Goal: Contribute content: Contribute content

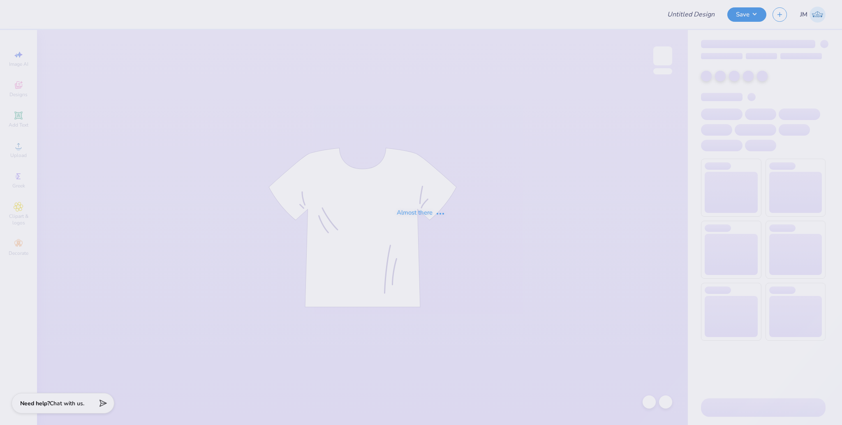
type input "Sig [PERSON_NAME] Fall 25"
type input "Sig Chi Rush Fall 25"
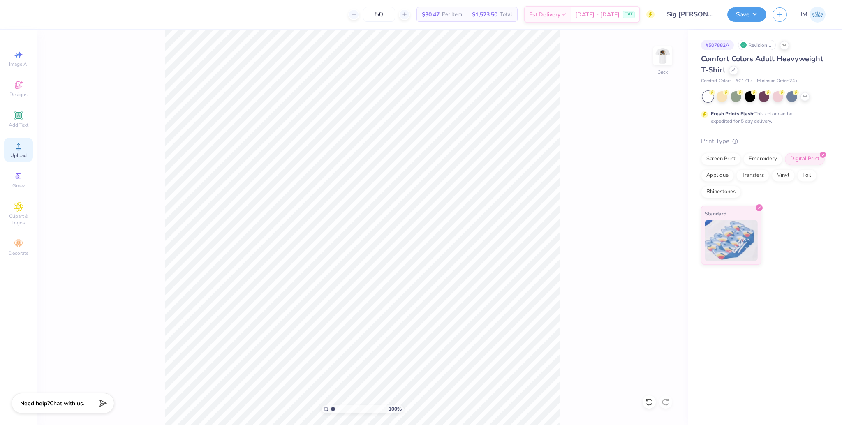
click at [16, 148] on icon at bounding box center [19, 146] width 6 height 6
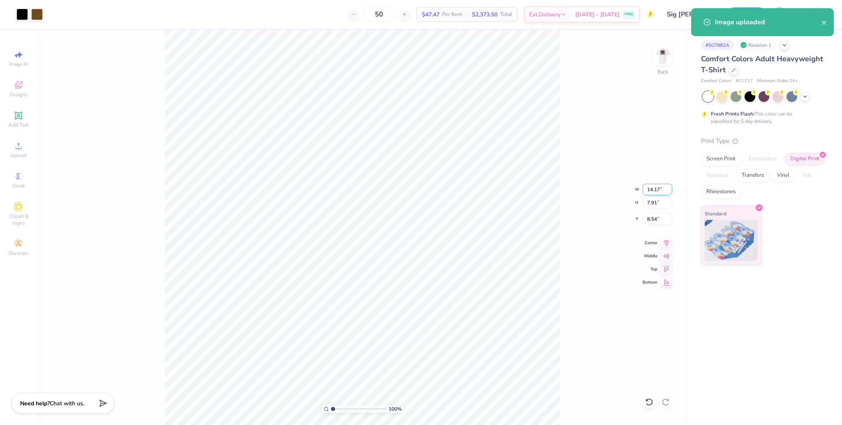
click at [647, 186] on input "14.17" at bounding box center [658, 190] width 30 height 12
type input "3.50"
type input "1.95"
type input "11.52"
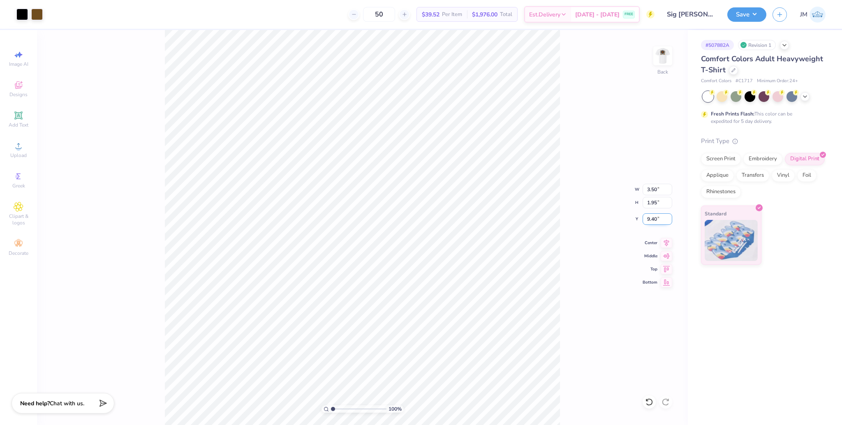
click at [650, 218] on input "9.40" at bounding box center [658, 219] width 30 height 12
type input "3.00"
click at [665, 59] on img at bounding box center [663, 55] width 33 height 33
click at [20, 146] on icon at bounding box center [19, 146] width 10 height 10
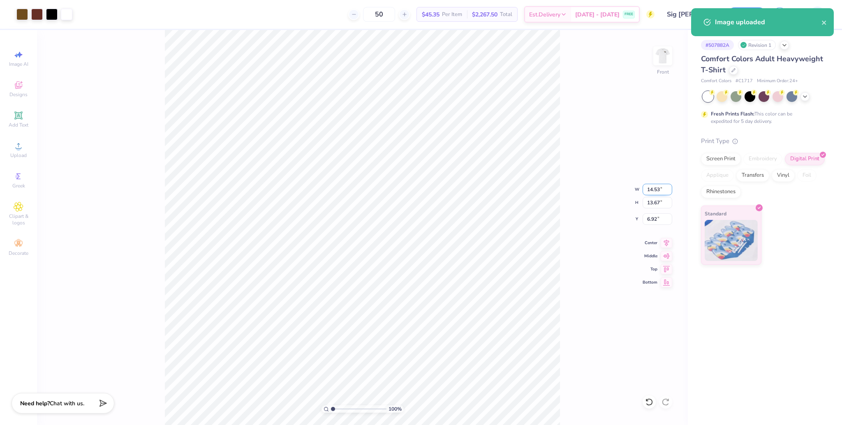
click at [654, 192] on input "14.53" at bounding box center [658, 190] width 30 height 12
type input "10.00"
type input "9.41"
click at [652, 220] on input "9.05" at bounding box center [658, 219] width 30 height 12
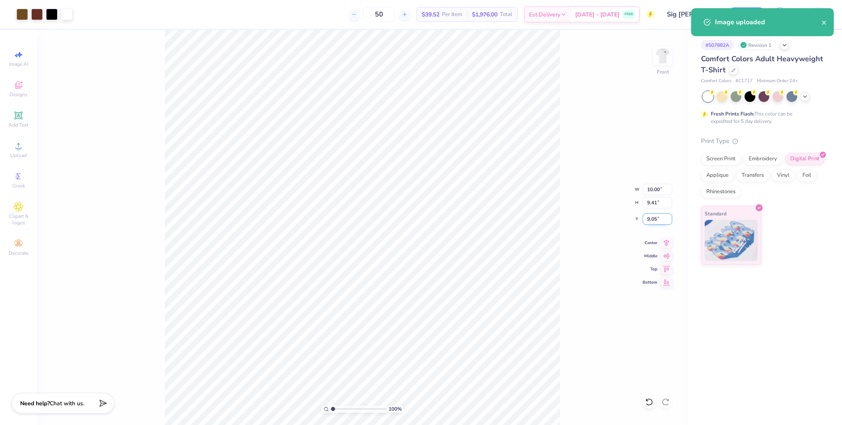
click at [652, 220] on input "9.05" at bounding box center [658, 219] width 30 height 12
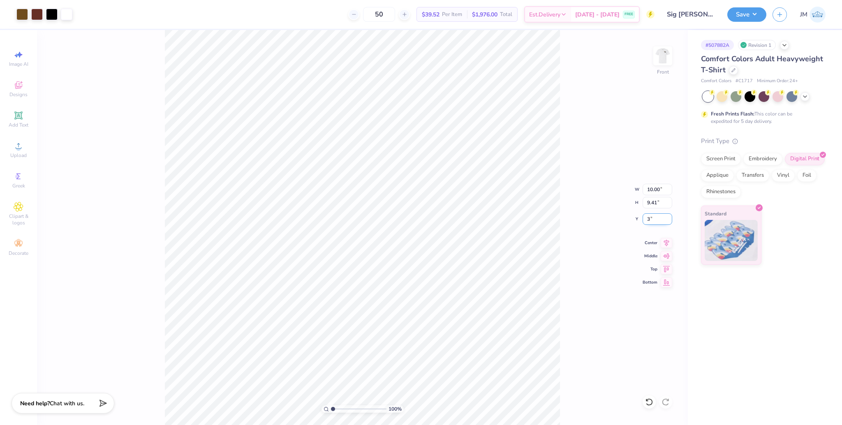
type input "3.00"
click at [665, 242] on icon at bounding box center [667, 242] width 12 height 10
click at [667, 60] on img at bounding box center [663, 55] width 33 height 33
click at [751, 12] on button "Save" at bounding box center [747, 13] width 39 height 14
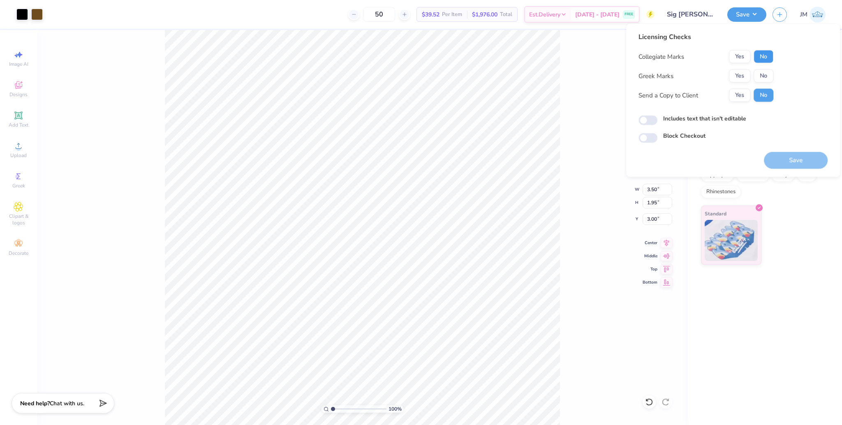
click at [760, 58] on button "No" at bounding box center [764, 56] width 20 height 13
click at [741, 75] on button "Yes" at bounding box center [739, 76] width 21 height 13
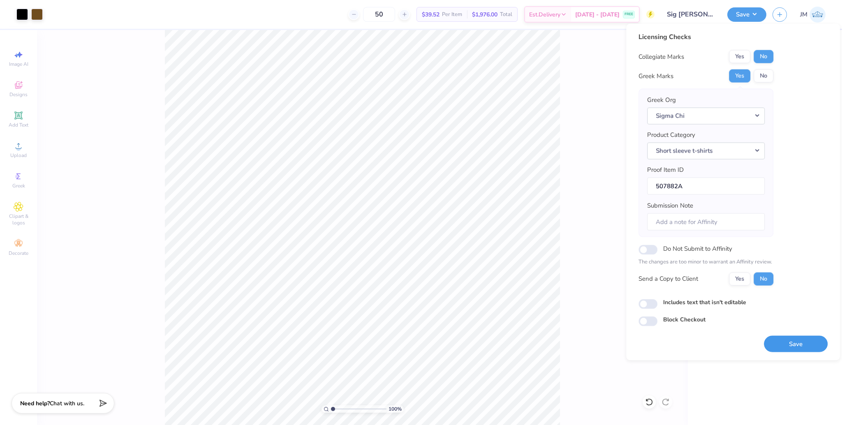
click at [797, 339] on button "Save" at bounding box center [796, 344] width 64 height 17
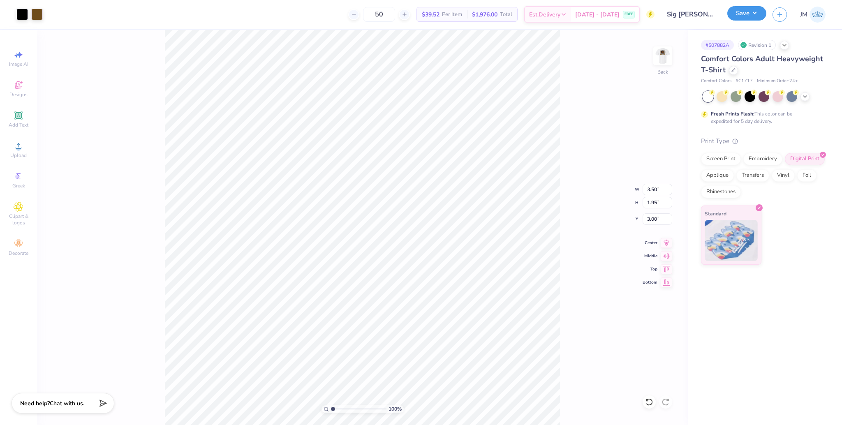
click at [760, 9] on button "Save" at bounding box center [747, 13] width 39 height 14
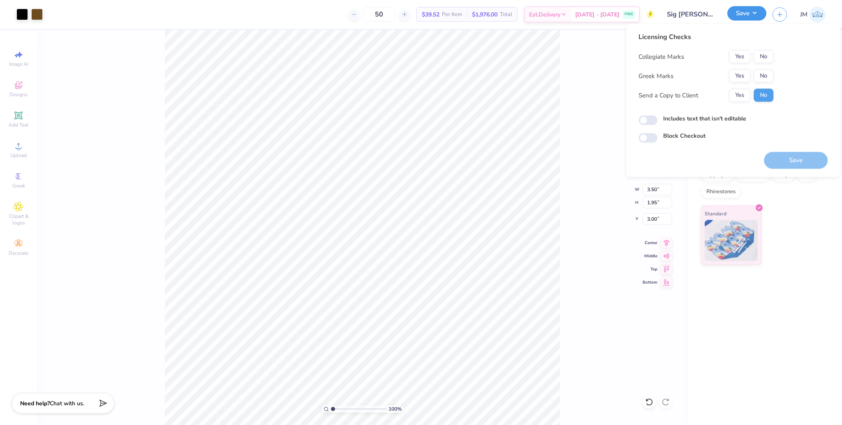
click at [758, 9] on button "Save" at bounding box center [747, 13] width 39 height 14
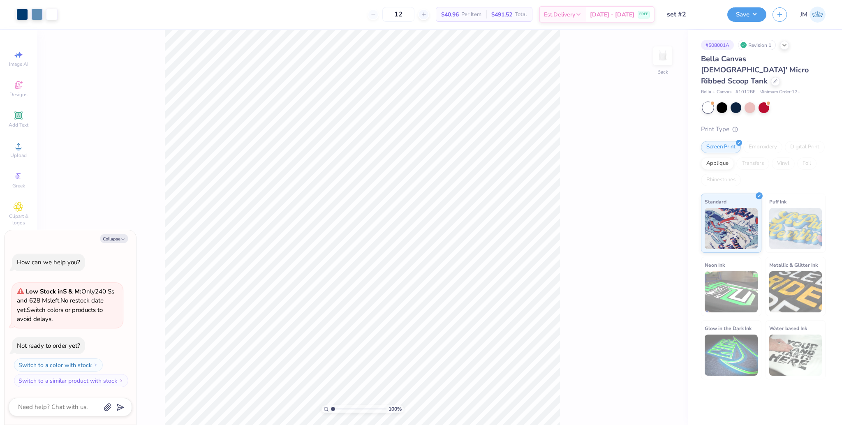
type textarea "x"
drag, startPoint x: 331, startPoint y: 408, endPoint x: 346, endPoint y: 408, distance: 14.8
type input "3.39"
click at [346, 408] on input "range" at bounding box center [359, 409] width 56 height 7
type textarea "x"
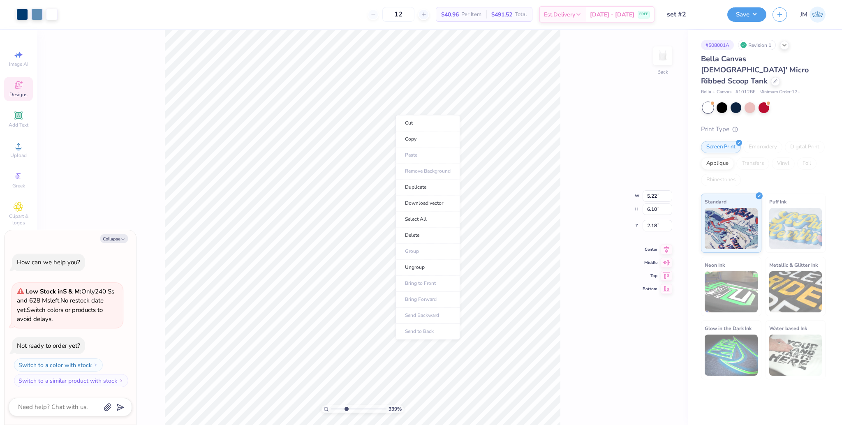
type input "1"
click at [423, 269] on li "Ungroup" at bounding box center [428, 268] width 65 height 16
type textarea "x"
drag, startPoint x: 332, startPoint y: 408, endPoint x: 343, endPoint y: 410, distance: 10.8
type input "2.76"
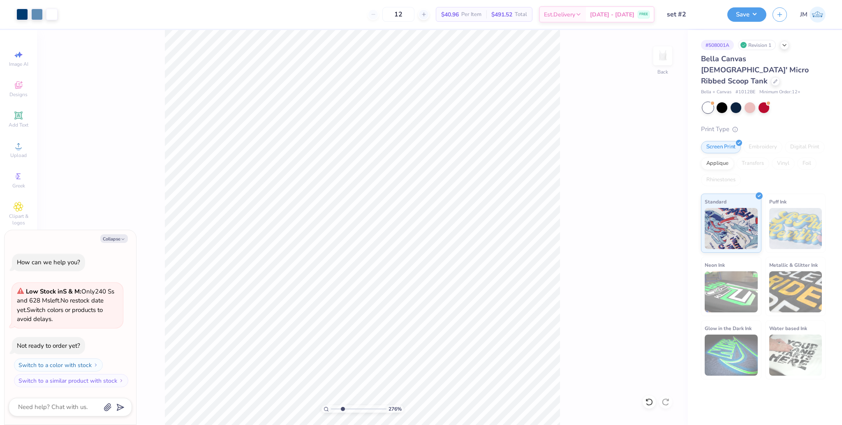
click at [343, 410] on input "range" at bounding box center [359, 409] width 56 height 7
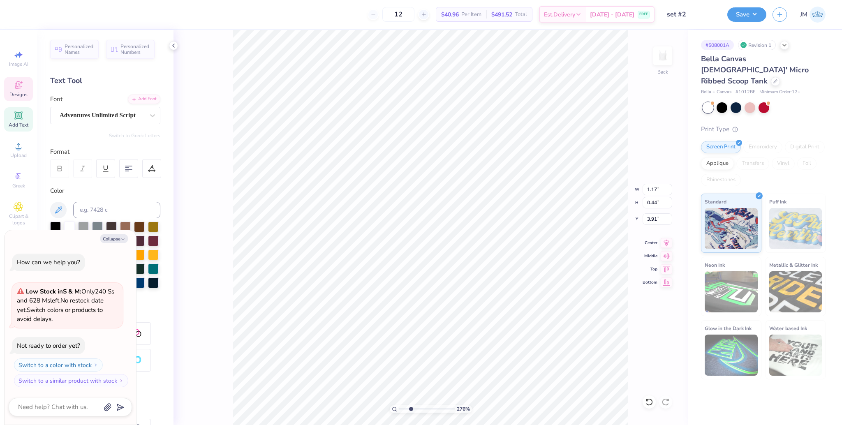
type textarea "x"
type input "1.64"
type input "0.41"
type input "4.34"
type textarea "x"
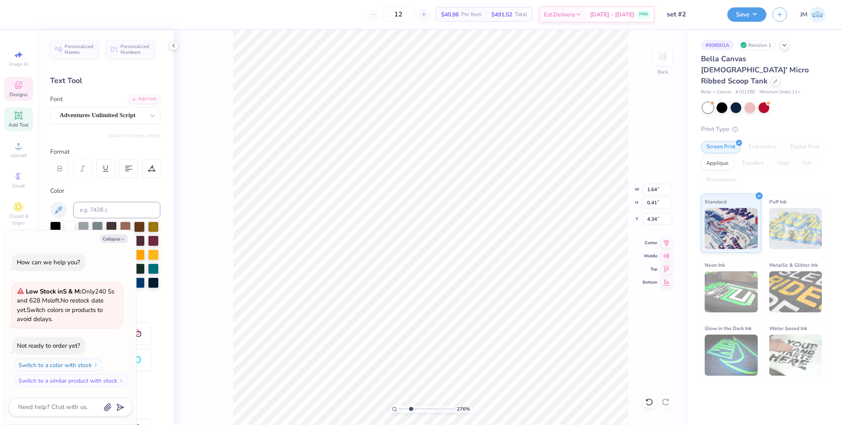
type input "4.29"
type textarea "x"
type input "1.50"
type input "0.38"
type input "4.33"
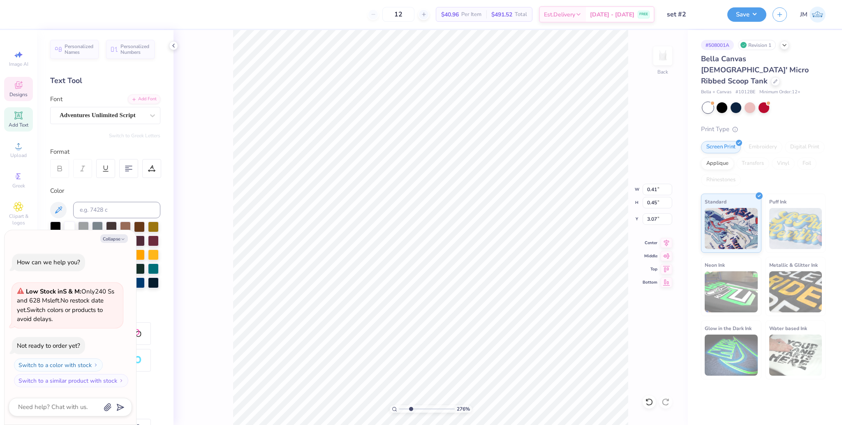
type textarea "x"
type input "0.42"
type input "2.99"
type textarea "x"
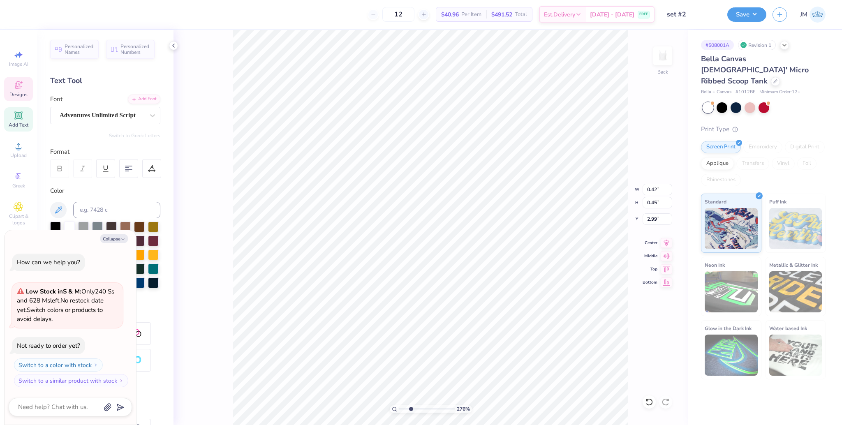
type textarea "1"
type textarea "x"
type textarea "18"
type textarea "x"
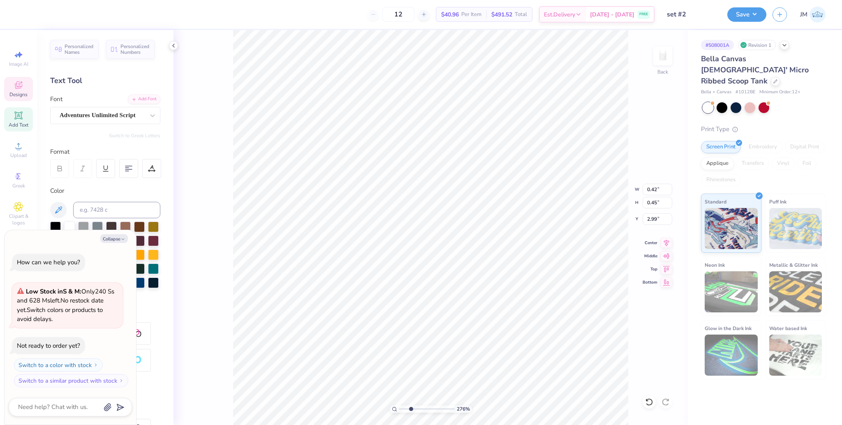
type input "0.41"
type input "3.07"
type textarea "x"
type textarea "1"
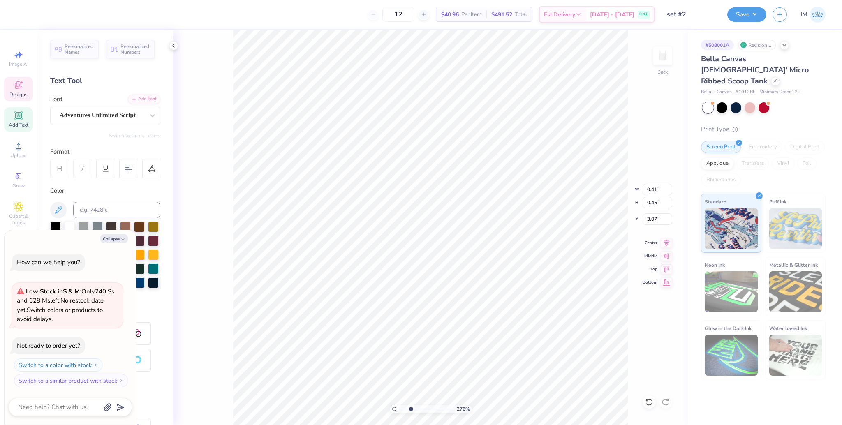
scroll to position [9, 1]
type textarea "x"
type textarea "7"
type textarea "x"
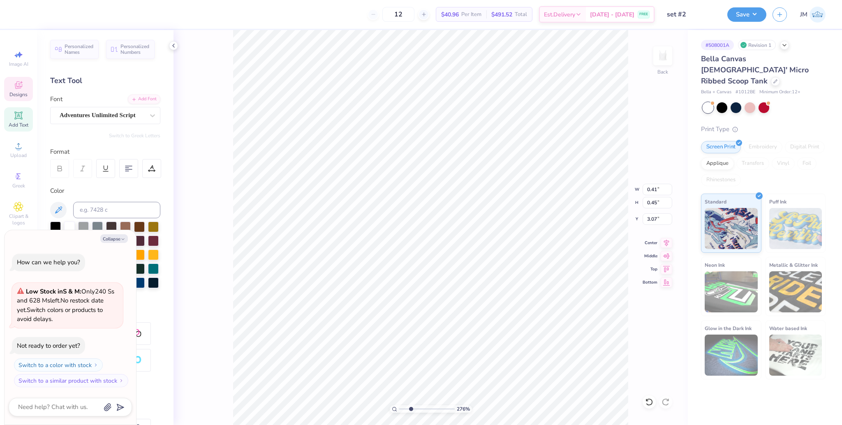
type textarea "73"
paste textarea "Do Good"
type textarea "x"
type textarea "Do Good"
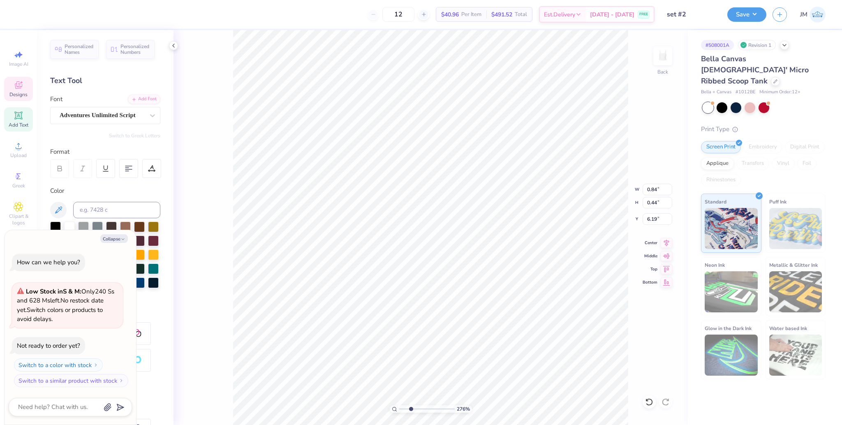
type textarea "x"
type input "1.12"
type input "0.33"
type input "6.75"
type textarea "x"
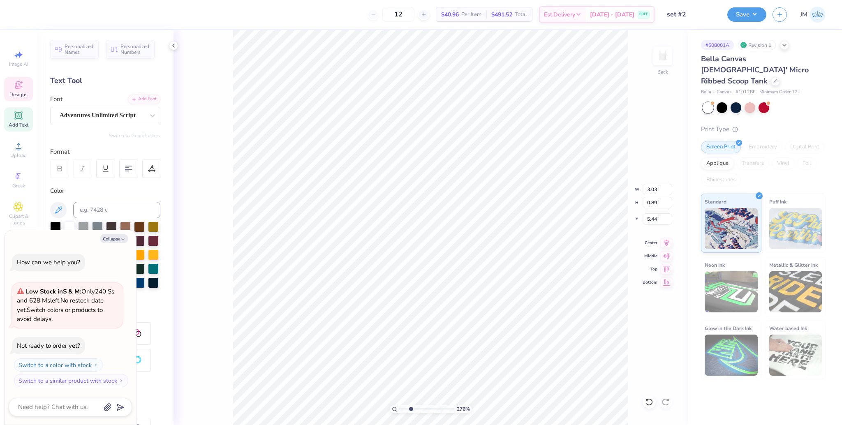
type input "5.64"
type textarea "x"
type input "2.36"
type input "0.70"
type input "5.85"
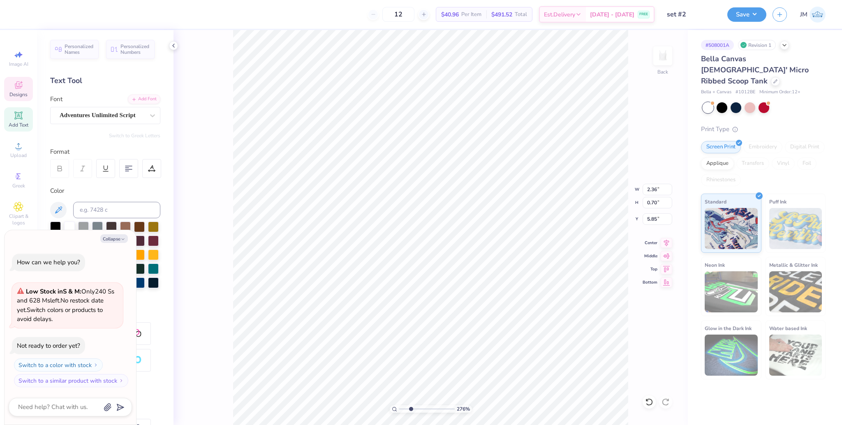
type textarea "x"
type input "5.81"
type textarea "x"
type input "2.31"
type input "0.68"
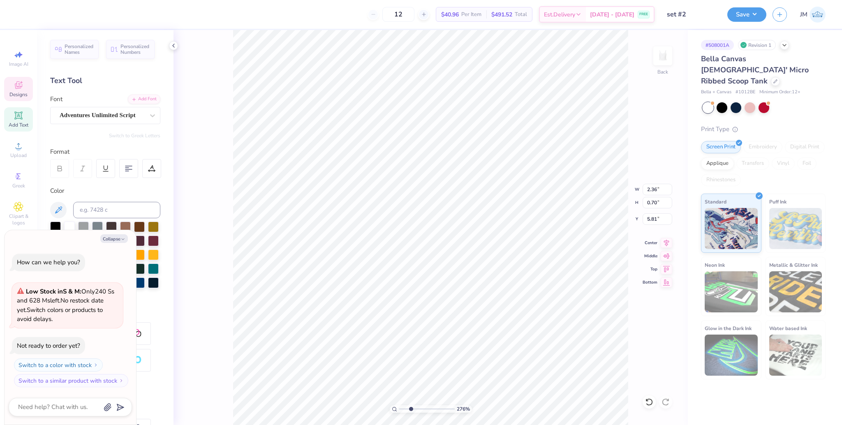
type input "5.83"
type input "1"
click at [399, 406] on input "range" at bounding box center [427, 409] width 56 height 7
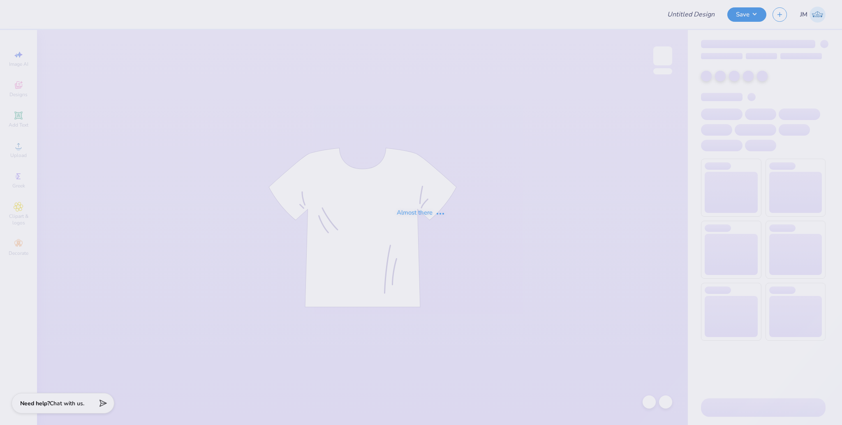
type input "set #2"
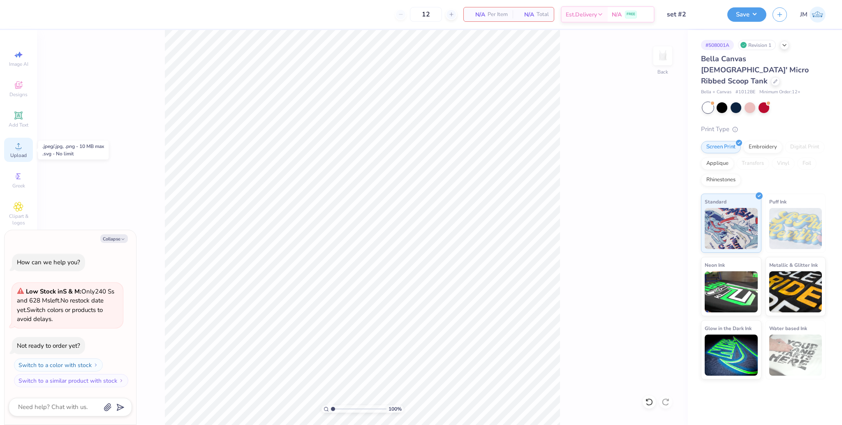
click at [19, 149] on circle at bounding box center [18, 148] width 5 height 5
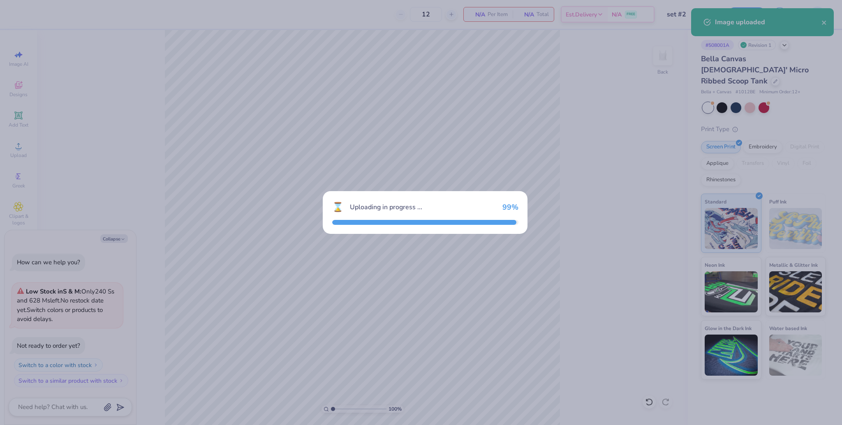
type textarea "x"
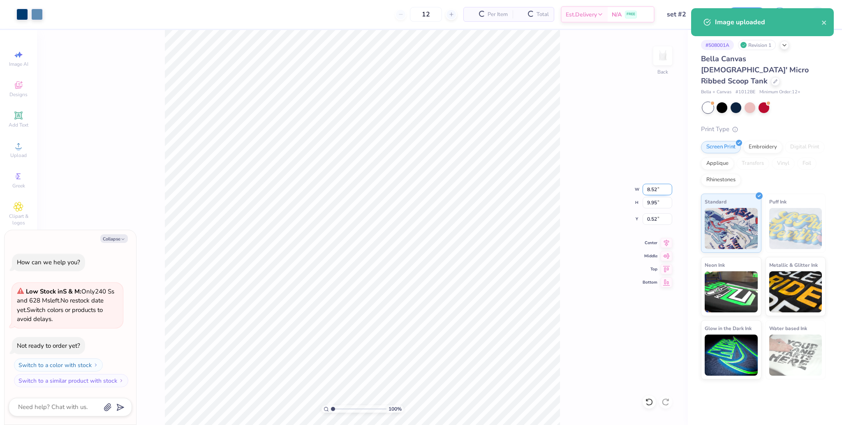
click at [652, 191] on input "8.52" at bounding box center [658, 190] width 30 height 12
type input "7"
type textarea "x"
type input "7.00"
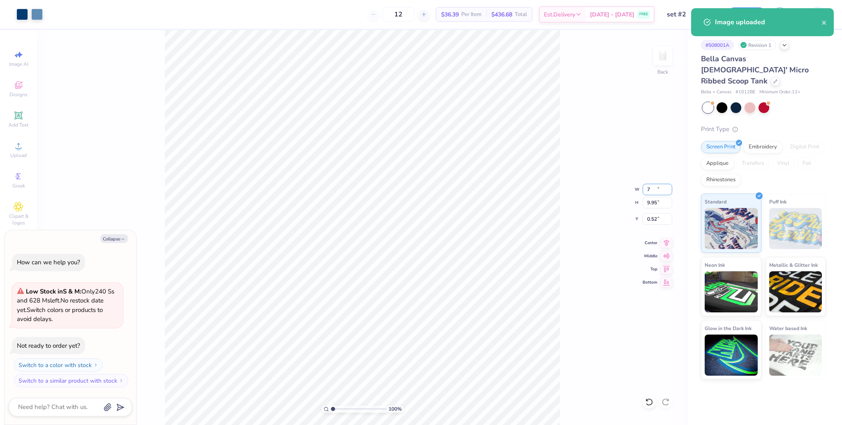
type input "8.17"
type input "1.41"
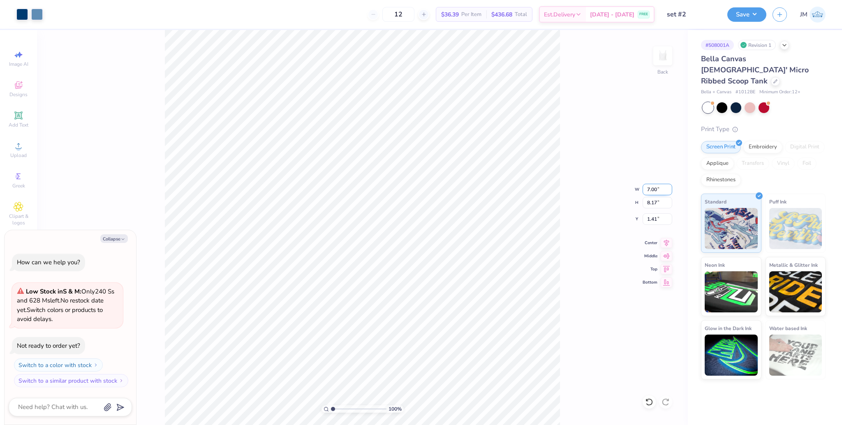
click at [654, 188] on input "7.00" at bounding box center [658, 190] width 30 height 12
type input "5"
type textarea "x"
type input "5.00"
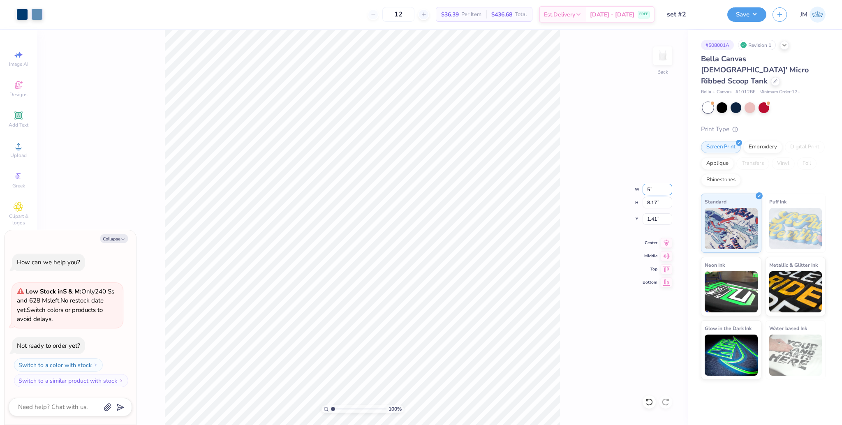
type input "5.84"
type input "2.58"
click at [654, 220] on input "2.58" at bounding box center [658, 219] width 30 height 12
click at [651, 199] on input "5.84" at bounding box center [658, 203] width 30 height 12
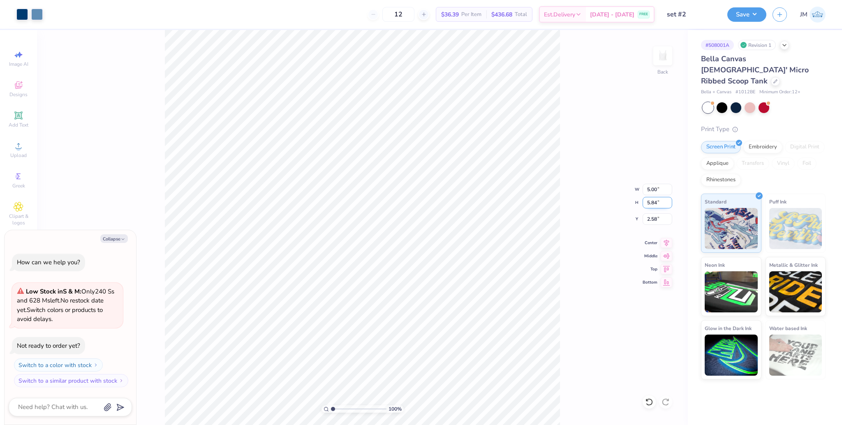
click at [651, 199] on input "5.84" at bounding box center [658, 203] width 30 height 12
type input "6"
type textarea "x"
type input "5.14"
type input "6.00"
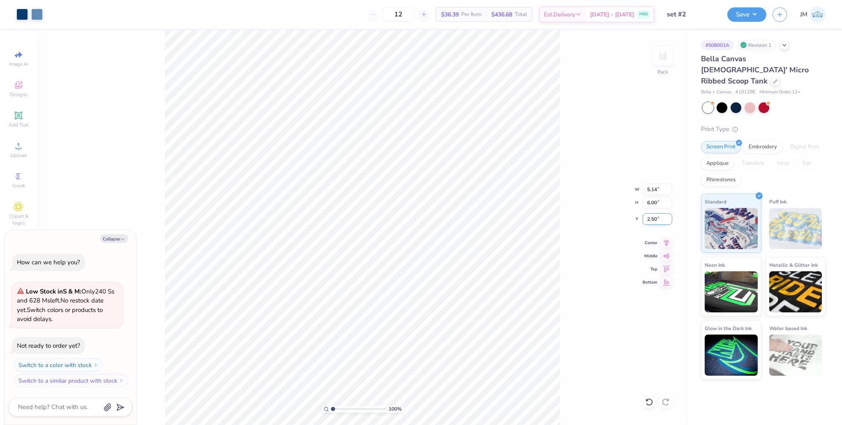
click at [650, 222] on input "2.50" at bounding box center [658, 219] width 30 height 12
type input "2"
type input "1"
type textarea "x"
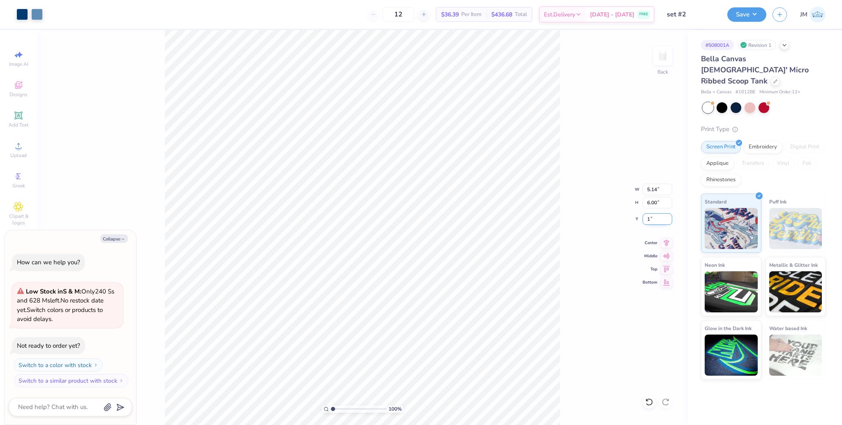
type input "1.00"
type textarea "x"
drag, startPoint x: 331, startPoint y: 408, endPoint x: 343, endPoint y: 410, distance: 12.0
click at [343, 410] on input "range" at bounding box center [359, 409] width 56 height 7
drag, startPoint x: 338, startPoint y: 410, endPoint x: 340, endPoint y: 405, distance: 5.5
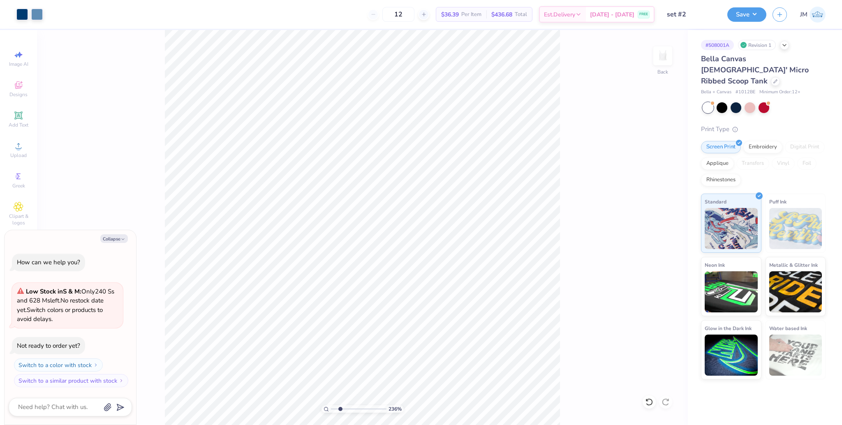
type input "2.36"
click at [340, 406] on input "range" at bounding box center [359, 409] width 56 height 7
click at [753, 16] on button "Save" at bounding box center [747, 13] width 39 height 14
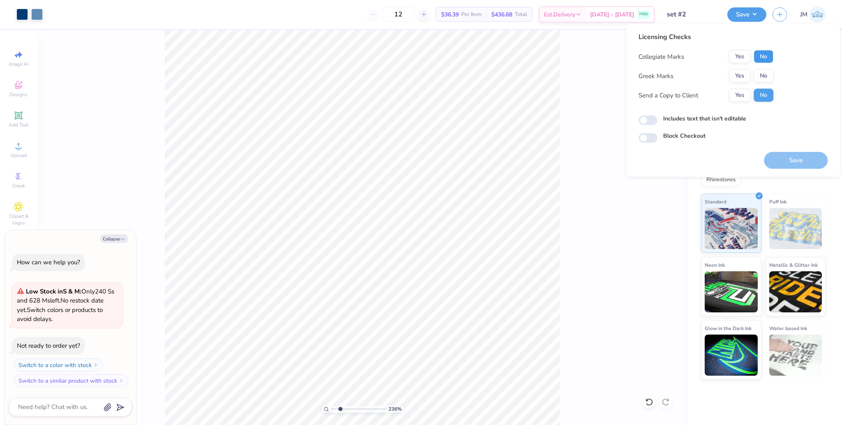
click at [761, 54] on button "No" at bounding box center [764, 56] width 20 height 13
click at [735, 71] on button "Yes" at bounding box center [739, 76] width 21 height 13
type textarea "x"
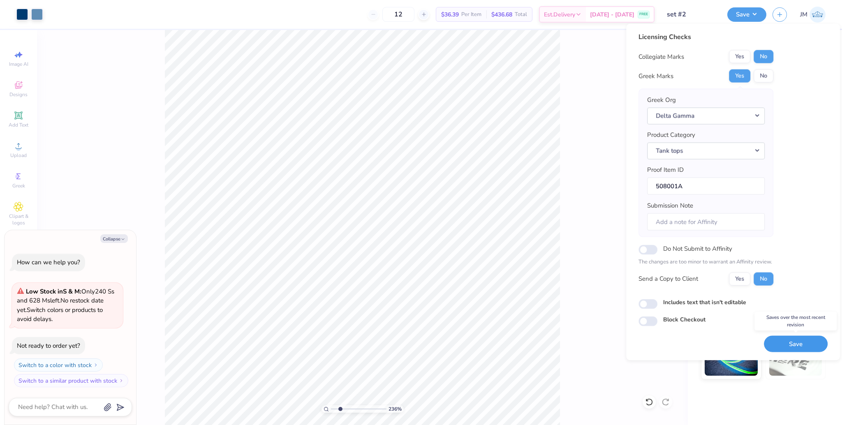
click at [790, 348] on button "Save" at bounding box center [796, 344] width 64 height 17
drag, startPoint x: 338, startPoint y: 407, endPoint x: 578, endPoint y: 174, distance: 334.5
type input "1"
click at [331, 406] on input "range" at bounding box center [359, 409] width 56 height 7
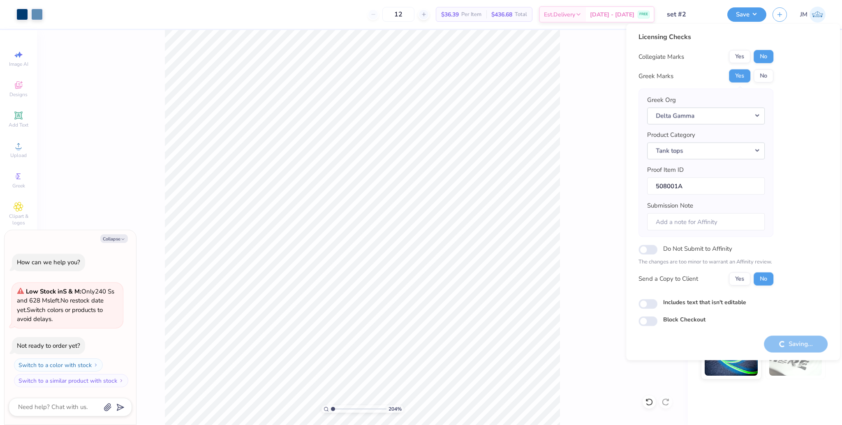
click at [562, 185] on div "204 % Back" at bounding box center [362, 227] width 651 height 395
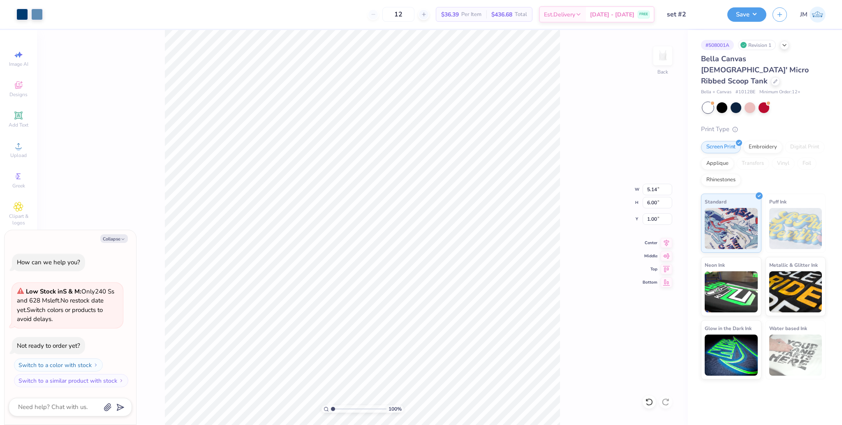
click at [738, 22] on div "Save JM" at bounding box center [785, 14] width 115 height 29
click at [744, 18] on button "Save" at bounding box center [747, 13] width 39 height 14
type textarea "x"
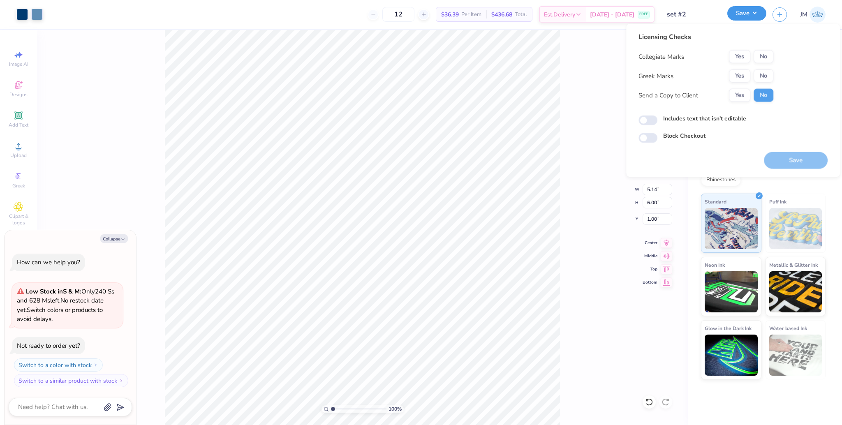
click at [744, 18] on button "Save" at bounding box center [747, 13] width 39 height 14
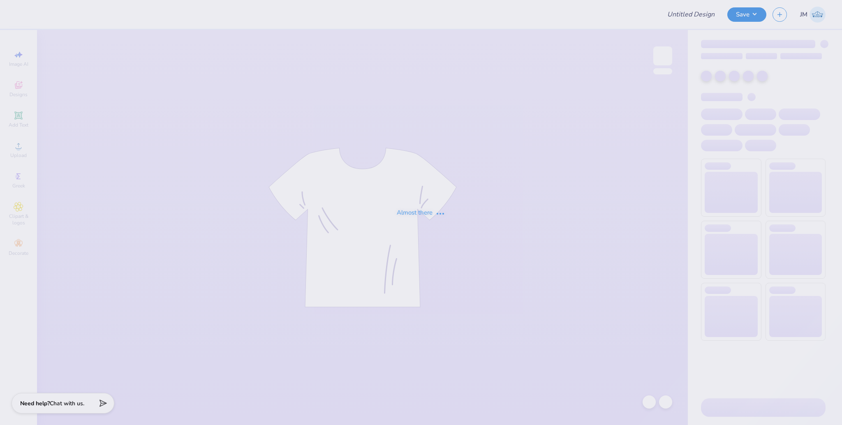
type input "Irish Band Shirt"
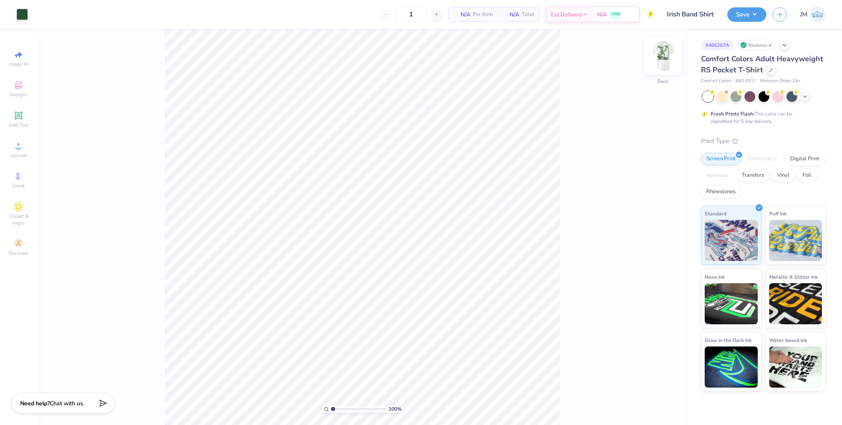
click at [666, 56] on img at bounding box center [663, 55] width 33 height 33
drag, startPoint x: 334, startPoint y: 410, endPoint x: 341, endPoint y: 410, distance: 6.6
click at [341, 410] on div "100 %" at bounding box center [363, 409] width 82 height 7
drag, startPoint x: 335, startPoint y: 409, endPoint x: 341, endPoint y: 409, distance: 5.8
type input "2.44"
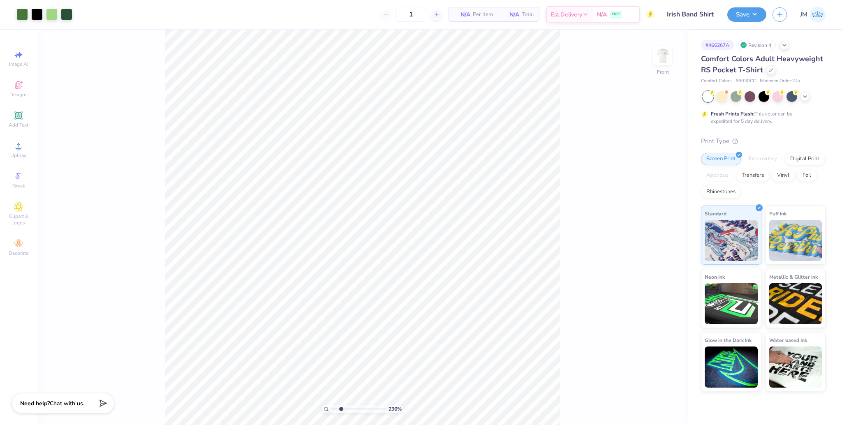
click at [341, 409] on input "range" at bounding box center [359, 409] width 56 height 7
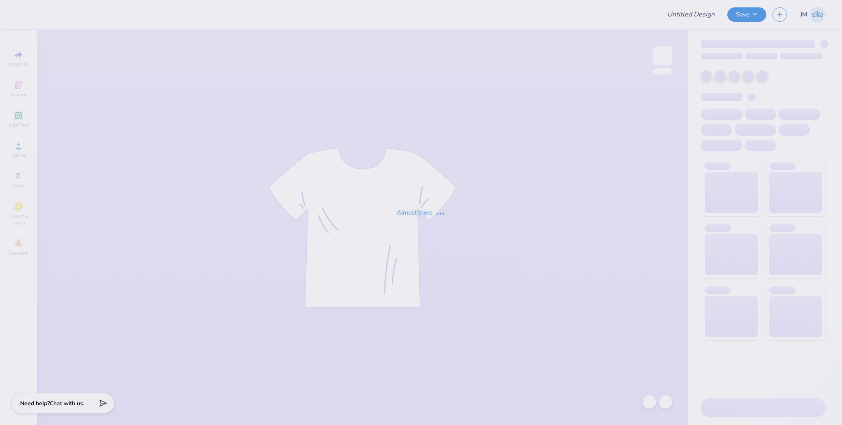
type input "Irish Band Shirt"
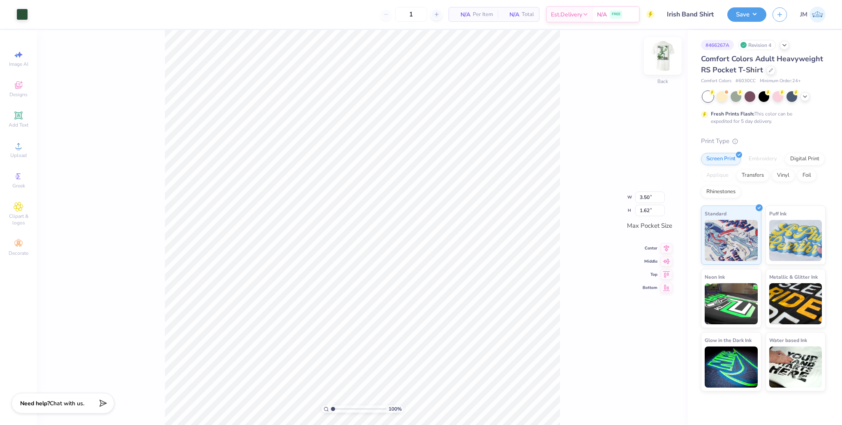
click at [666, 53] on img at bounding box center [663, 55] width 33 height 33
click at [649, 401] on icon at bounding box center [649, 402] width 8 height 8
click at [23, 148] on icon at bounding box center [19, 146] width 10 height 10
click at [648, 408] on div at bounding box center [649, 402] width 13 height 13
click at [650, 402] on icon at bounding box center [649, 402] width 8 height 8
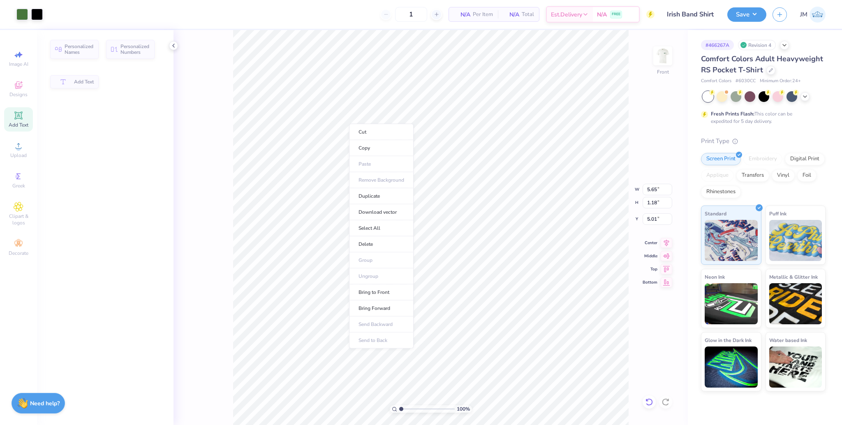
type input "5.65"
type input "1.18"
type input "5.01"
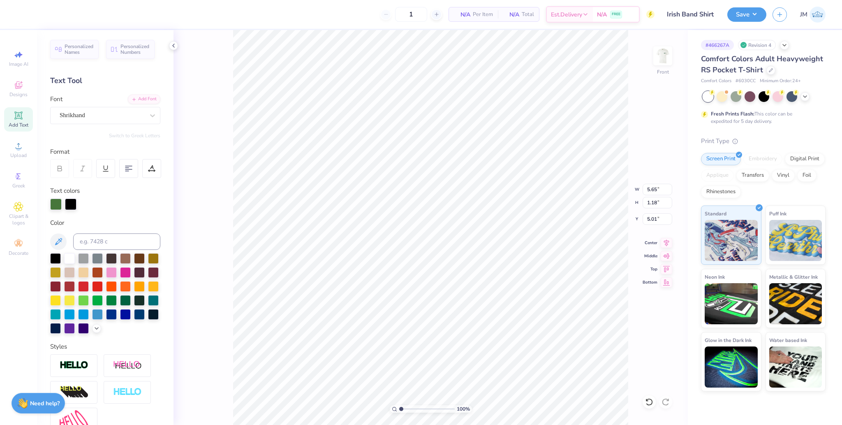
scroll to position [9, 1]
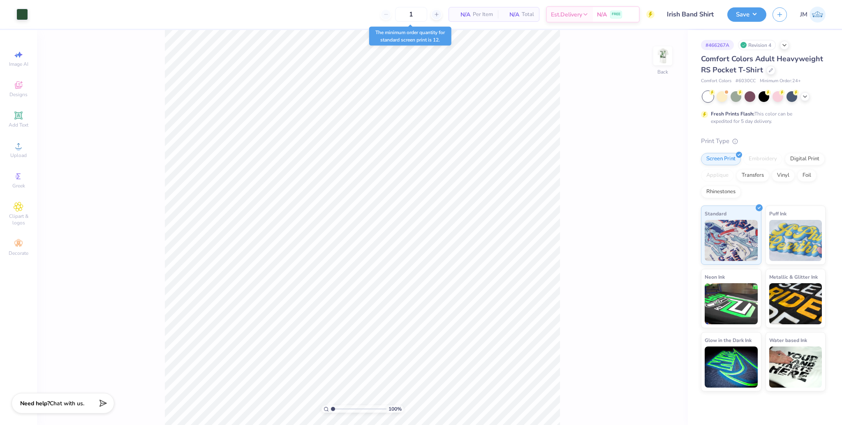
click at [661, 44] on div "100 % Back" at bounding box center [362, 227] width 651 height 395
click at [665, 53] on img at bounding box center [663, 55] width 33 height 33
click at [21, 151] on div "Upload" at bounding box center [18, 150] width 29 height 24
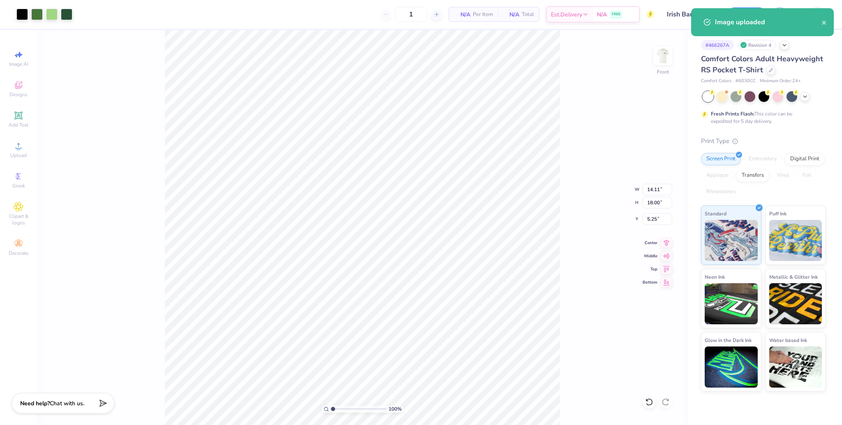
type input "11.14"
type input "14.21"
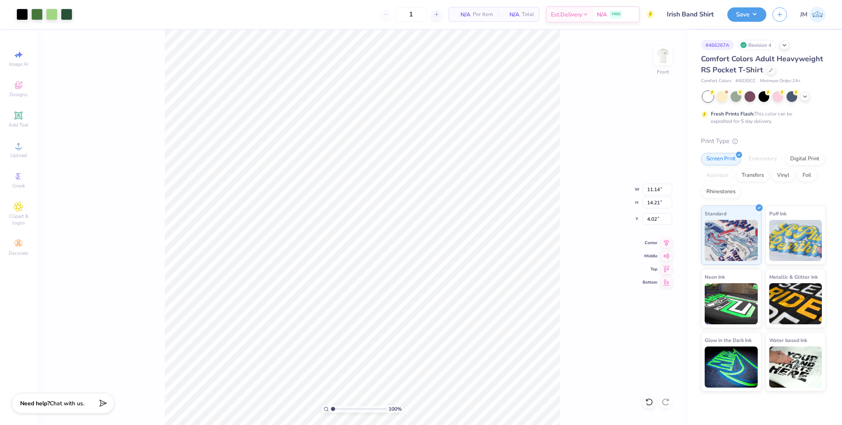
type input "4.02"
click at [437, 413] on li "Send to Back" at bounding box center [435, 415] width 65 height 16
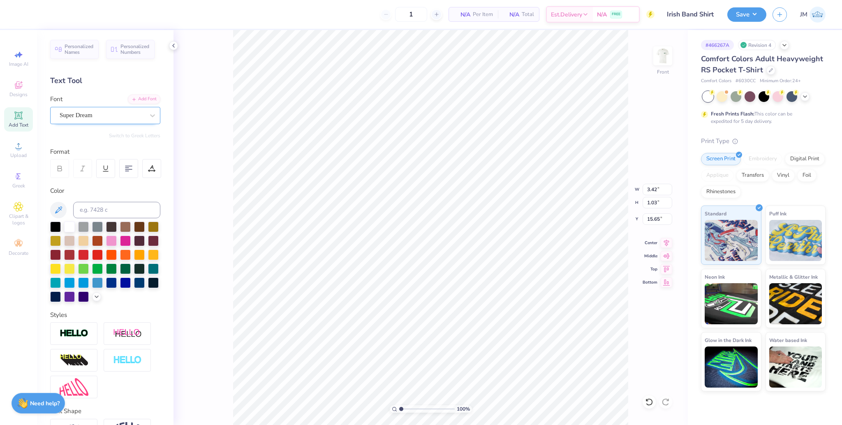
click at [74, 109] on div "Super Dream" at bounding box center [102, 115] width 86 height 13
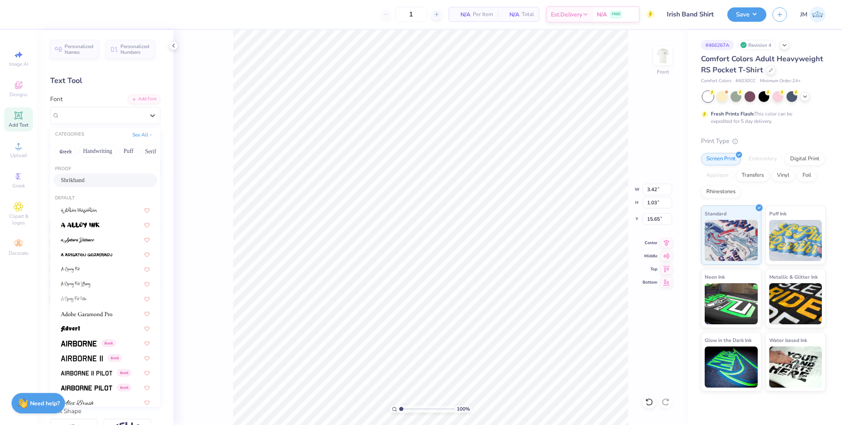
click at [85, 180] on span "Shrikhand" at bounding box center [73, 180] width 24 height 9
type input "3.97"
type input "1.07"
type input "15.72"
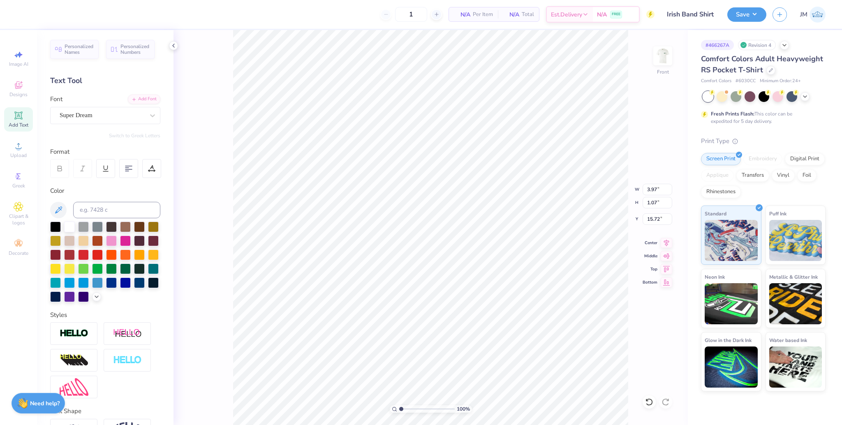
type input "3.33"
type input "1.03"
type input "16.92"
click at [97, 112] on div "Super Dream" at bounding box center [102, 115] width 86 height 13
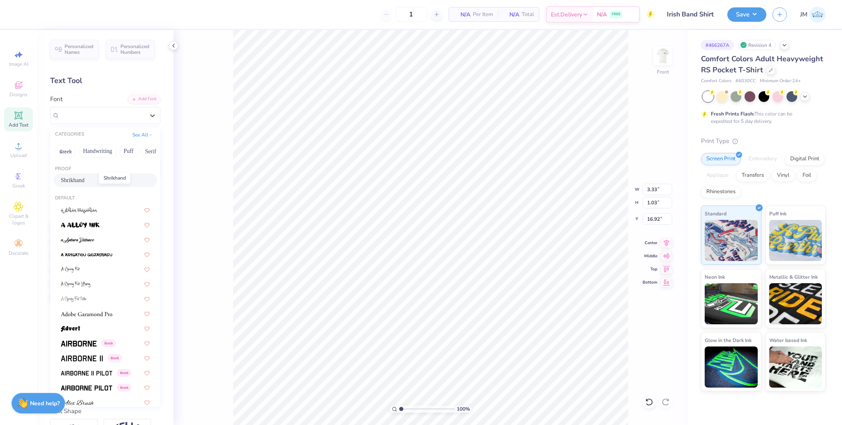
click at [85, 180] on span "Shrikhand" at bounding box center [73, 180] width 24 height 9
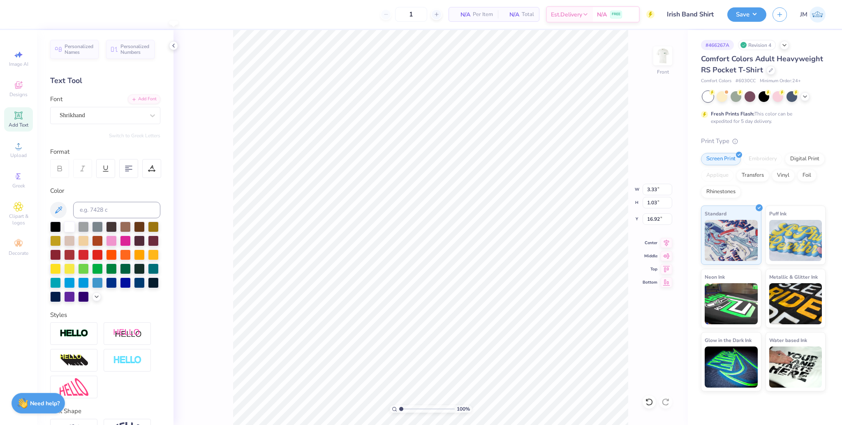
type input "4.05"
type input "0.95"
type input "17.05"
type input "4.72"
type input "2.28"
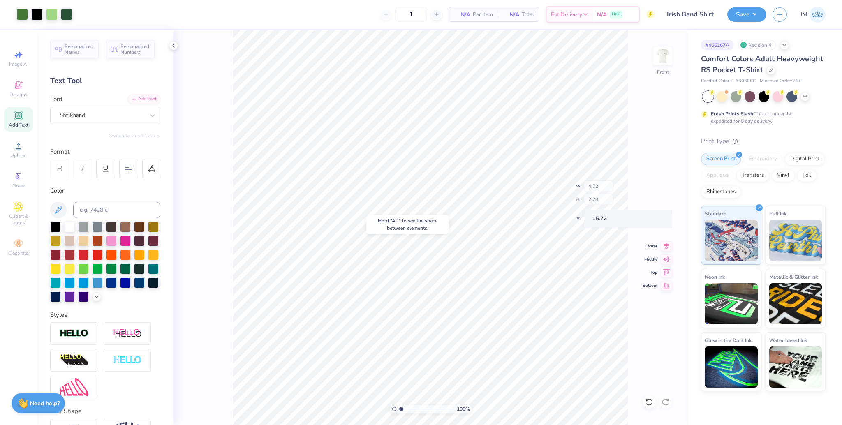
type input "15.61"
click at [459, 308] on li "Group" at bounding box center [459, 304] width 65 height 16
click at [653, 185] on input "11.14" at bounding box center [658, 190] width 30 height 12
type input "11.00"
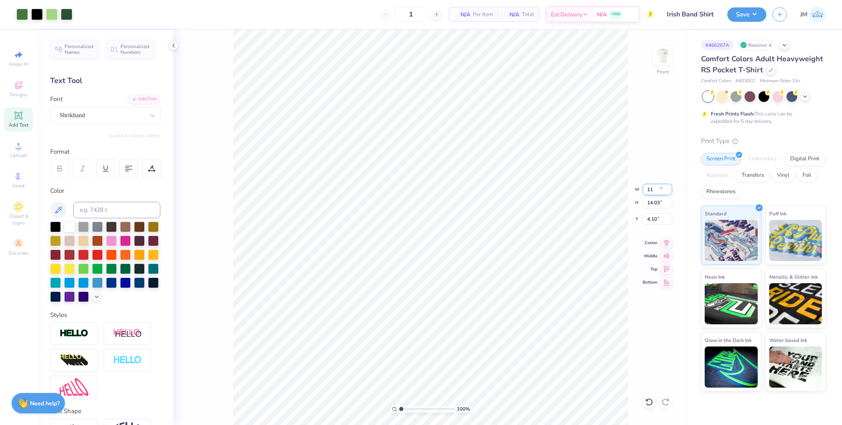
type input "14.03"
drag, startPoint x: 667, startPoint y: 241, endPoint x: 658, endPoint y: 223, distance: 19.9
click at [667, 242] on icon at bounding box center [667, 243] width 12 height 10
click at [648, 216] on input "4.10" at bounding box center [658, 219] width 30 height 12
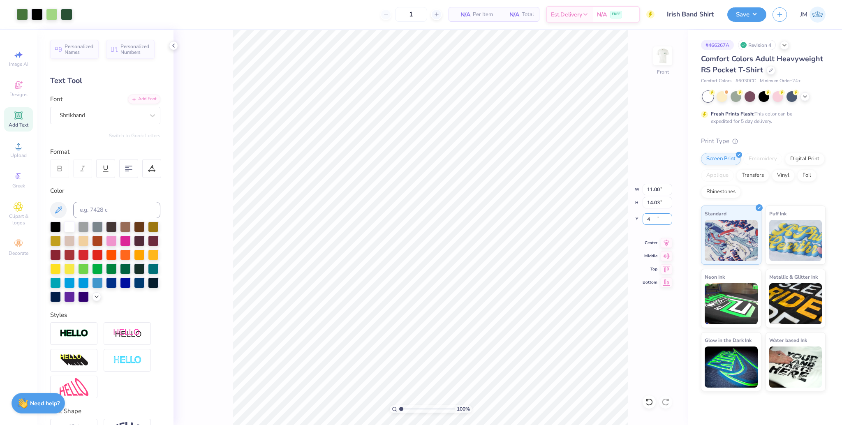
type input "4.00"
click at [752, 14] on button "Save" at bounding box center [747, 13] width 39 height 14
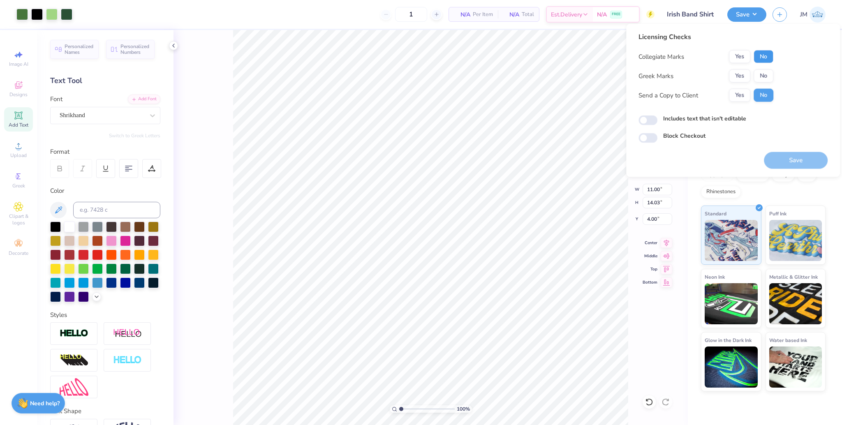
click at [761, 58] on button "No" at bounding box center [764, 56] width 20 height 13
click at [766, 74] on button "No" at bounding box center [764, 76] width 20 height 13
drag, startPoint x: 807, startPoint y: 157, endPoint x: 691, endPoint y: 106, distance: 126.5
click at [807, 157] on button "Save" at bounding box center [796, 160] width 64 height 17
